Goal: Communication & Community: Ask a question

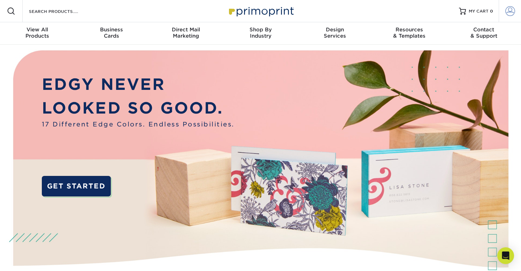
click at [519, 8] on link "Account" at bounding box center [509, 11] width 22 height 22
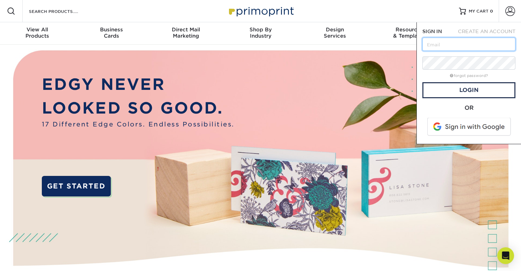
click at [466, 43] on input "text" at bounding box center [468, 44] width 93 height 13
type input "[EMAIL_ADDRESS][DOMAIN_NAME]"
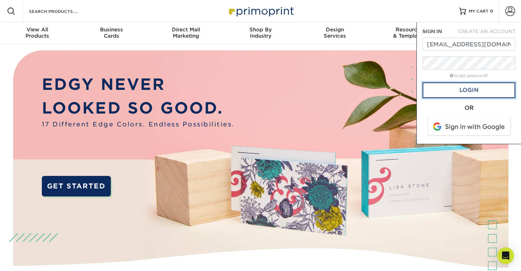
click at [464, 84] on link "Login" at bounding box center [468, 90] width 93 height 16
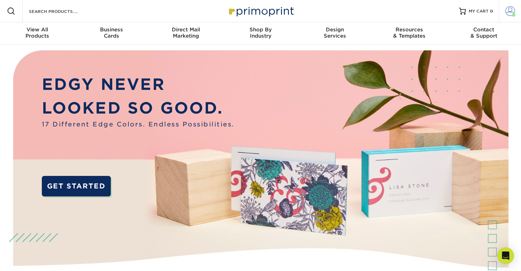
click at [508, 13] on span at bounding box center [510, 11] width 10 height 10
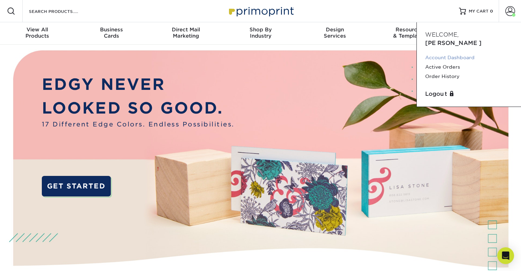
click at [436, 53] on link "Account Dashboard" at bounding box center [468, 57] width 87 height 9
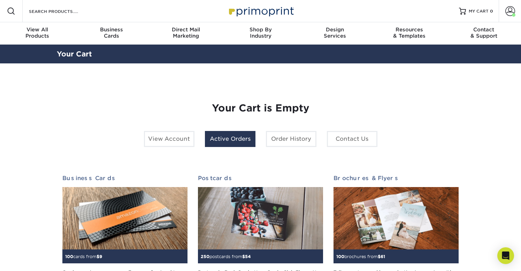
click at [211, 137] on link "Active Orders" at bounding box center [230, 139] width 50 height 16
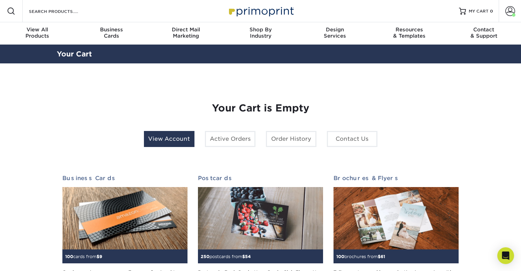
click at [171, 131] on link "View Account" at bounding box center [169, 139] width 50 height 16
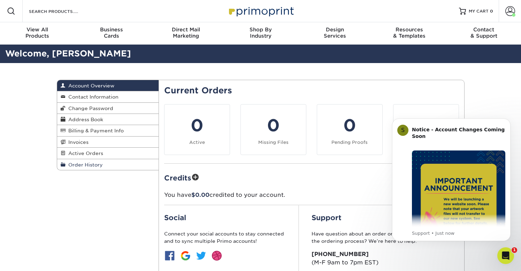
click at [88, 167] on span "Order History" at bounding box center [83, 165] width 37 height 6
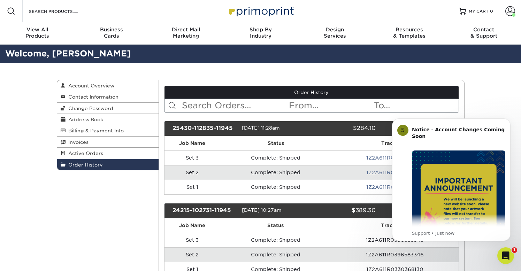
click at [505, 120] on button "Dismiss notification" at bounding box center [508, 120] width 9 height 9
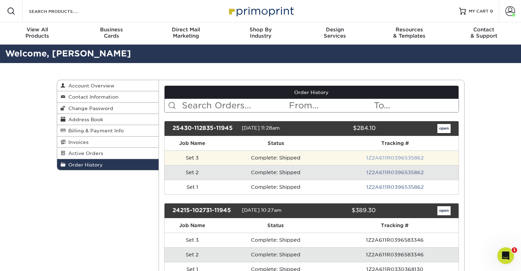
click at [404, 159] on link "1Z2A611R0396535862" at bounding box center [394, 158] width 57 height 6
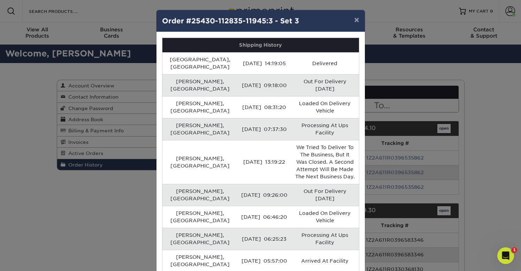
click at [471, 142] on div "× Order #25430-112835-11945:3 - Set 3 Shipping History [GEOGRAPHIC_DATA], [GEOG…" at bounding box center [260, 135] width 521 height 271
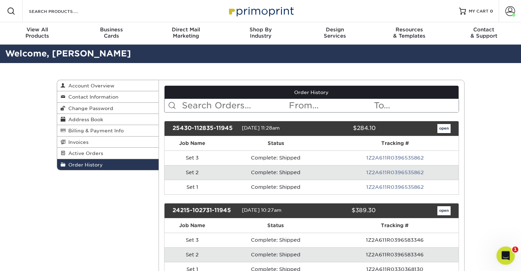
click at [501, 254] on icon "Open Intercom Messenger" at bounding box center [504, 254] width 11 height 11
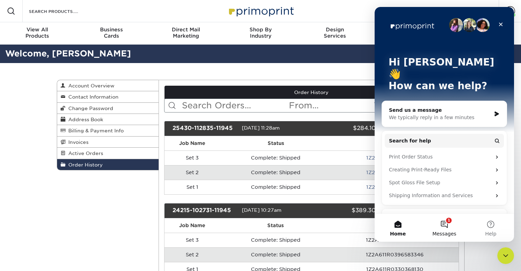
click at [448, 224] on button "1 Messages" at bounding box center [444, 228] width 46 height 28
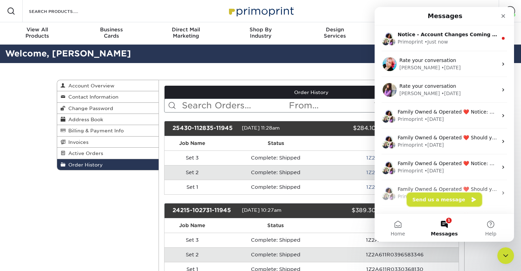
click at [444, 195] on button "Send us a message" at bounding box center [443, 200] width 75 height 14
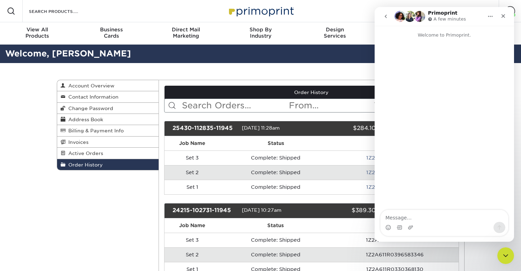
type textarea "h"
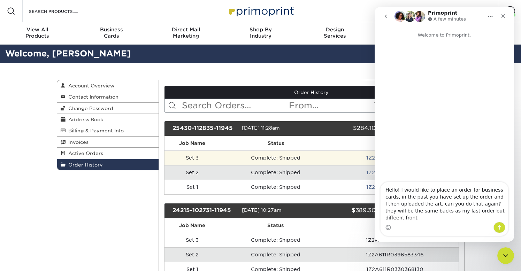
click at [321, 159] on td "Complete: Shipped" at bounding box center [275, 157] width 111 height 15
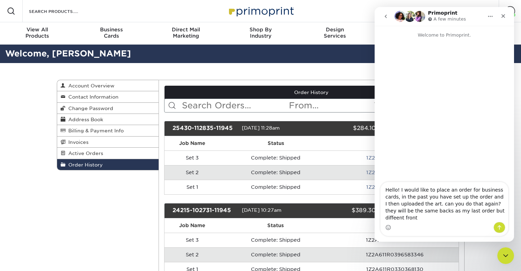
click at [489, 14] on icon "Home" at bounding box center [490, 17] width 6 height 6
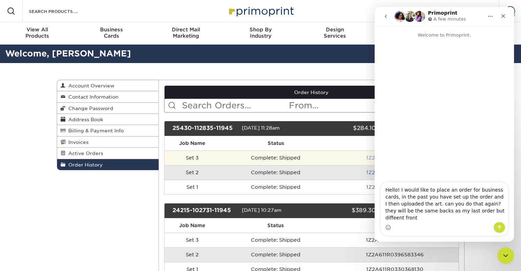
click at [372, 159] on link "1Z2A611R0396535862" at bounding box center [394, 158] width 57 height 6
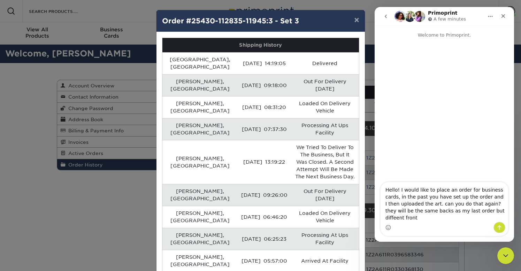
click at [367, 190] on div "× Order #25430-112835-11945:3 - Set 3 Shipping History [GEOGRAPHIC_DATA], [GEOG…" at bounding box center [260, 135] width 521 height 271
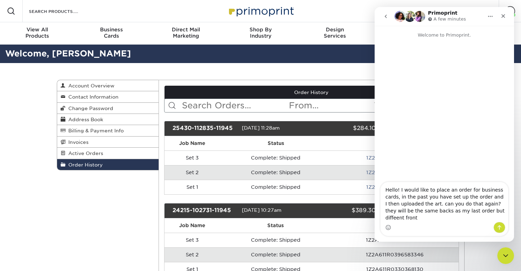
click at [269, 125] on span "[DATE] 11:28am" at bounding box center [261, 128] width 38 height 6
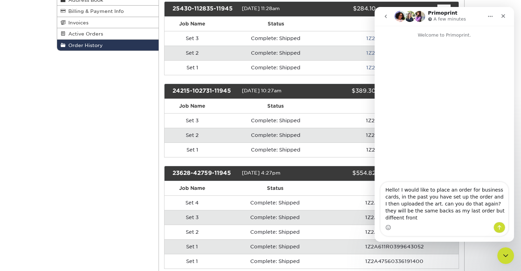
scroll to position [118, 0]
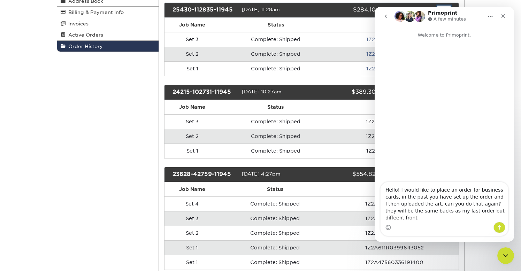
click at [443, 6] on link "open" at bounding box center [443, 10] width 13 height 9
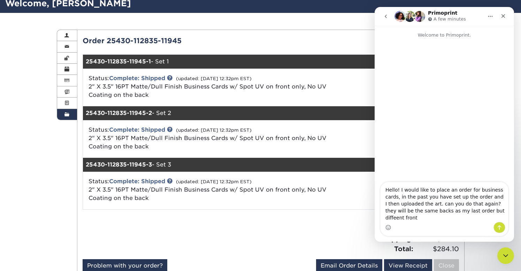
scroll to position [53, 0]
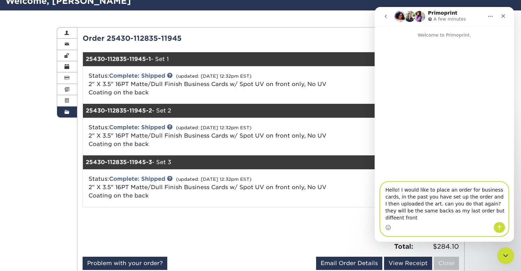
drag, startPoint x: 436, startPoint y: 211, endPoint x: 423, endPoint y: 212, distance: 12.9
click at [423, 212] on textarea "Hello! I would like to place an order for business cards, in the past you have …" at bounding box center [443, 202] width 127 height 40
click at [496, 211] on textarea "Hello! I would like to place an order for business cards, in the past you have …" at bounding box center [443, 202] width 127 height 40
click at [501, 212] on textarea "Hello! I would like to place an order for business cards, in the past you have …" at bounding box center [443, 202] width 127 height 40
type textarea "Hello! I would like to place an order for business cards, in the past you have …"
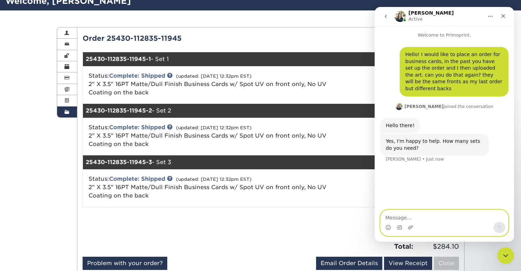
click at [432, 217] on textarea "Message…" at bounding box center [443, 216] width 127 height 12
type textarea "6 please!"
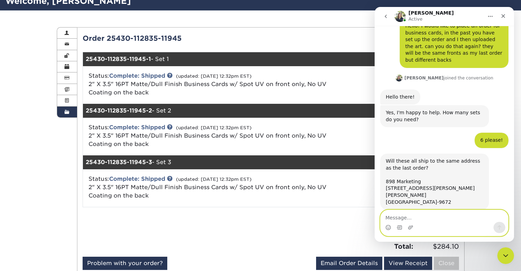
scroll to position [29, 0]
type textarea "yes!"
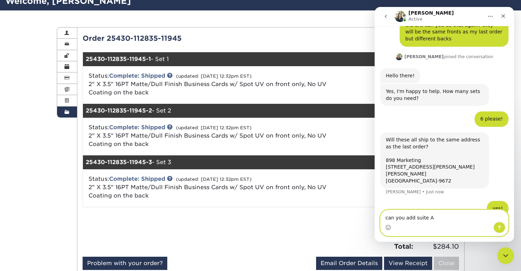
type textarea "can you add suite A?"
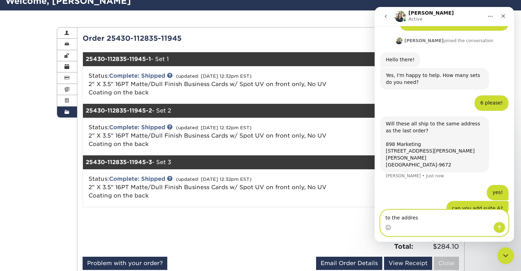
type textarea "to the address"
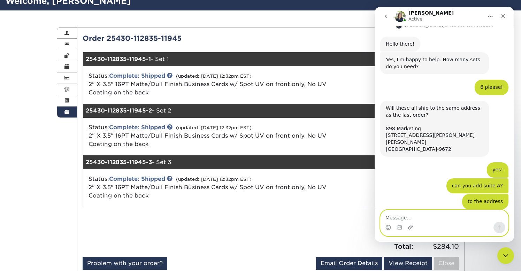
scroll to position [102, 0]
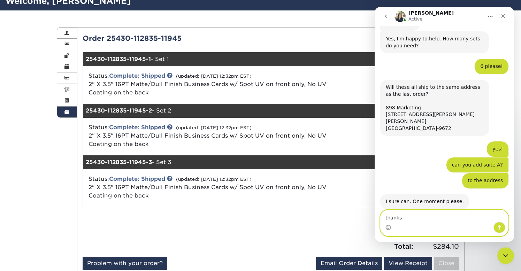
type textarea "thanks!"
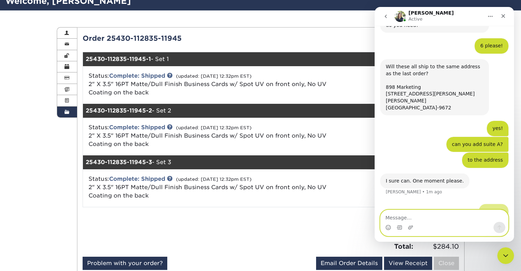
scroll to position [123, 0]
